Goal: Transaction & Acquisition: Subscribe to service/newsletter

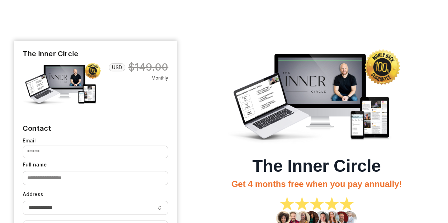
select select "**"
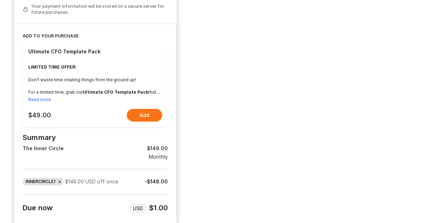
scroll to position [380, 0]
click at [46, 102] on button "Read more" at bounding box center [39, 100] width 22 height 6
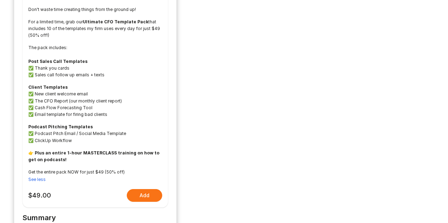
scroll to position [451, 0]
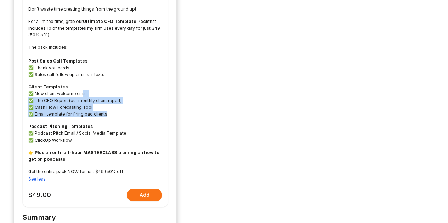
drag, startPoint x: 82, startPoint y: 95, endPoint x: 122, endPoint y: 116, distance: 45.6
click at [122, 116] on p "Client Templates ✅ New client welcome email ✅ The CFO Report (our monthly clien…" at bounding box center [95, 101] width 134 height 34
click at [125, 117] on p "Client Templates ✅ New client welcome email ✅ The CFO Report (our monthly clien…" at bounding box center [95, 101] width 134 height 34
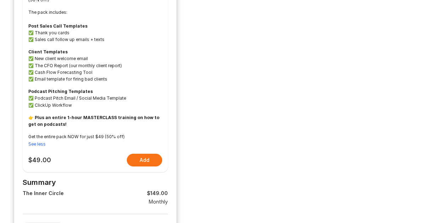
scroll to position [486, 0]
drag, startPoint x: 59, startPoint y: 98, endPoint x: 100, endPoint y: 105, distance: 42.0
click at [100, 105] on p "Podcast Pitching Templates ✅ Podcast Pitch Email / Social Media Template ✅ Clic…" at bounding box center [95, 98] width 134 height 21
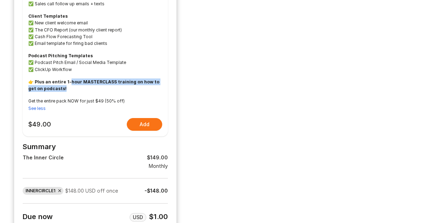
drag, startPoint x: 68, startPoint y: 80, endPoint x: 89, endPoint y: 87, distance: 22.6
click at [89, 87] on p "👉 Plus an entire 1-hour MASTERCLASS training on how to get on podcasts!" at bounding box center [95, 85] width 134 height 13
click at [90, 87] on p "👉 Plus an entire 1-hour MASTERCLASS training on how to get on podcasts!" at bounding box center [95, 85] width 134 height 13
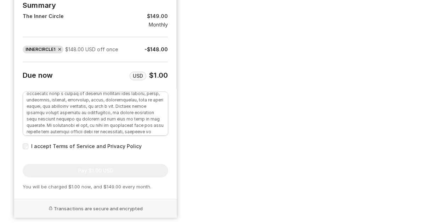
scroll to position [496, 0]
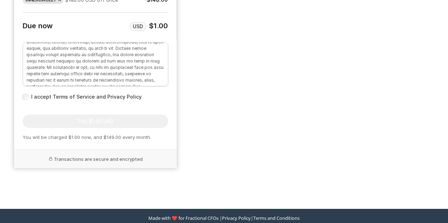
scroll to position [716, 0]
